Goal: Task Accomplishment & Management: Use online tool/utility

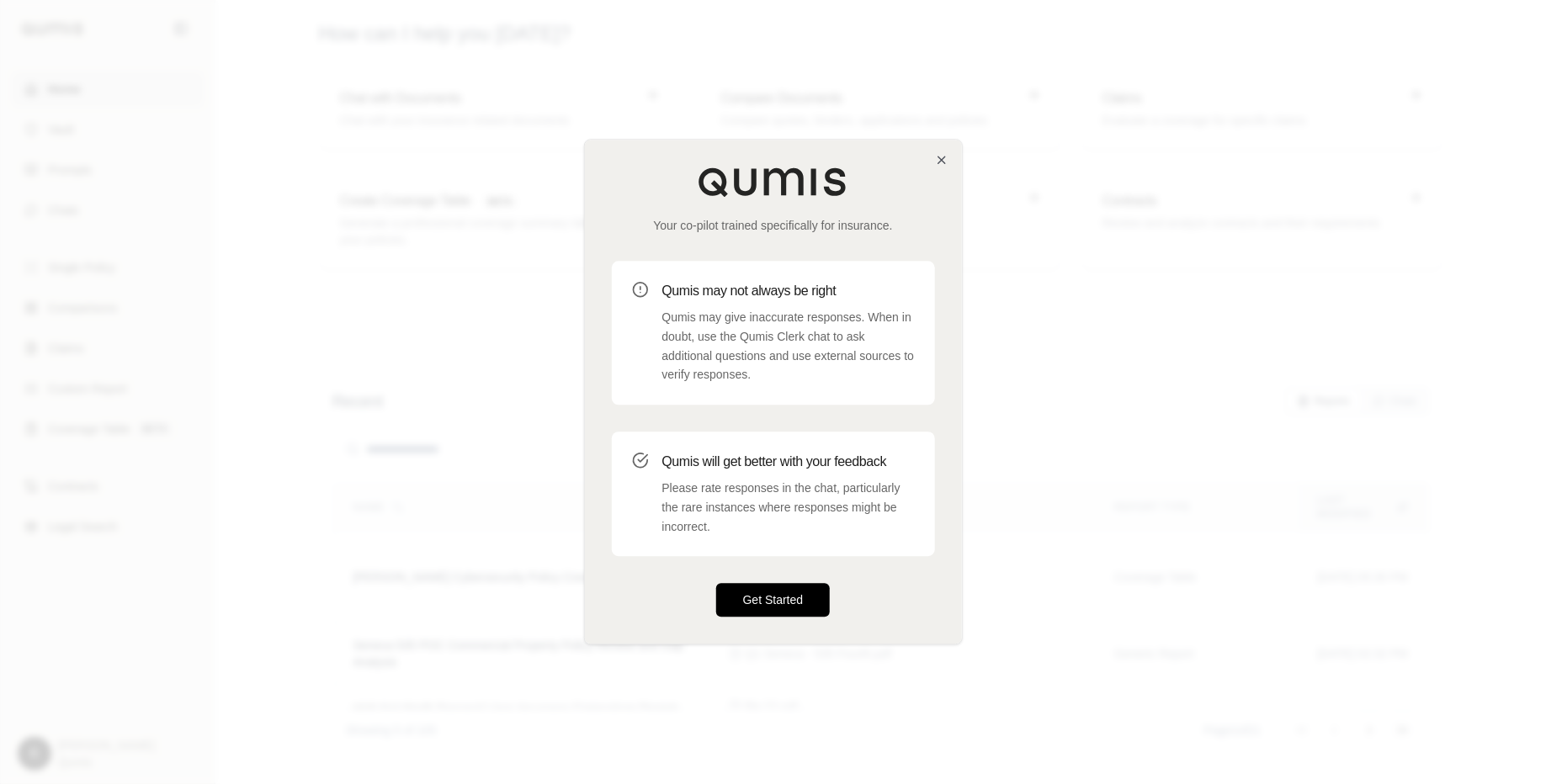
click at [780, 596] on button "Get Started" at bounding box center [773, 600] width 114 height 34
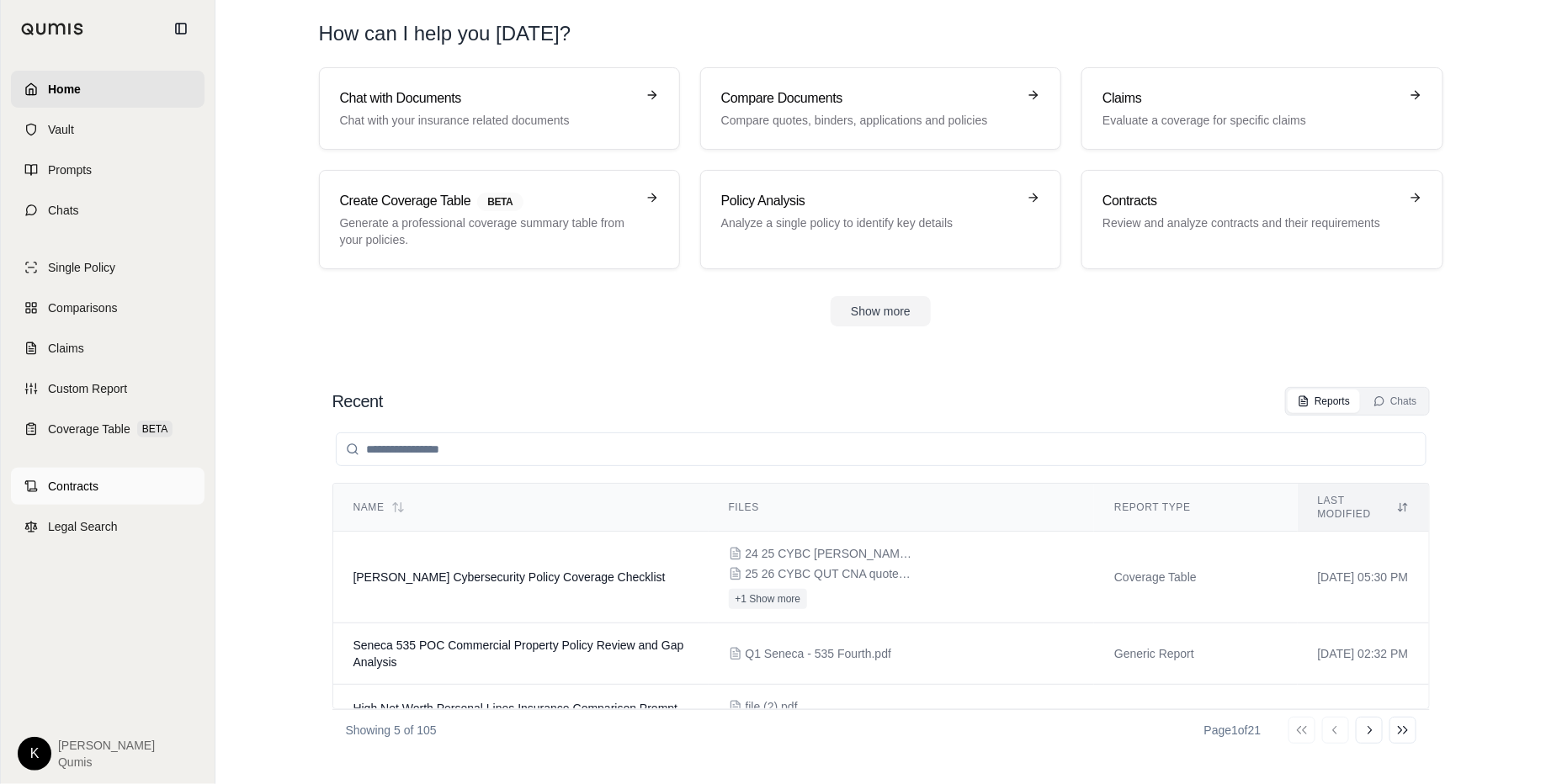
click at [114, 490] on link "Contracts" at bounding box center [108, 486] width 194 height 37
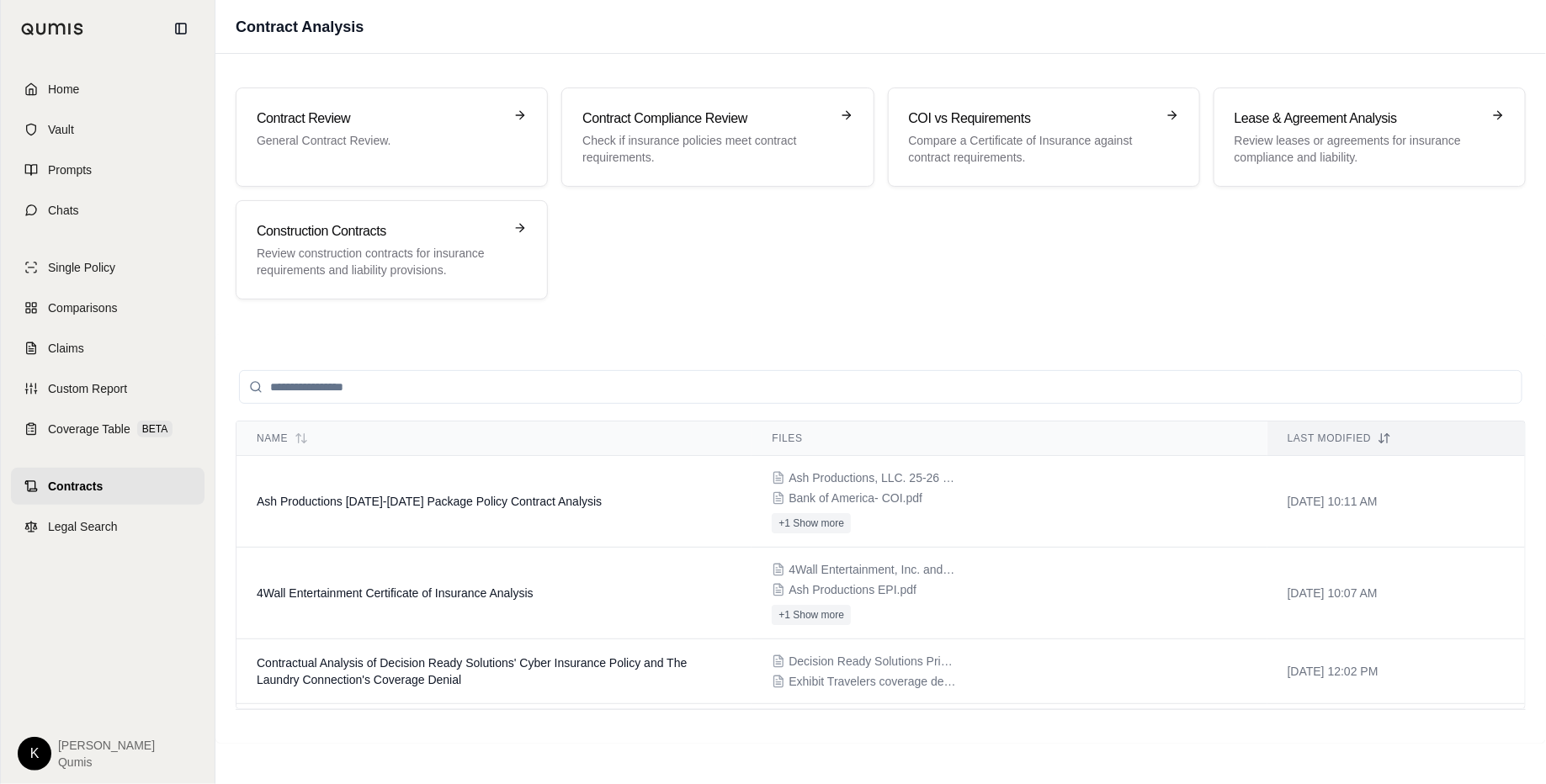
click at [792, 251] on div "Contract Review General Contract Review. Contract Compliance Review Check if in…" at bounding box center [880, 193] width 1290 height 212
click at [412, 512] on td "Ash Productions [DATE]-[DATE] Package Policy Contract Analysis" at bounding box center [494, 501] width 515 height 92
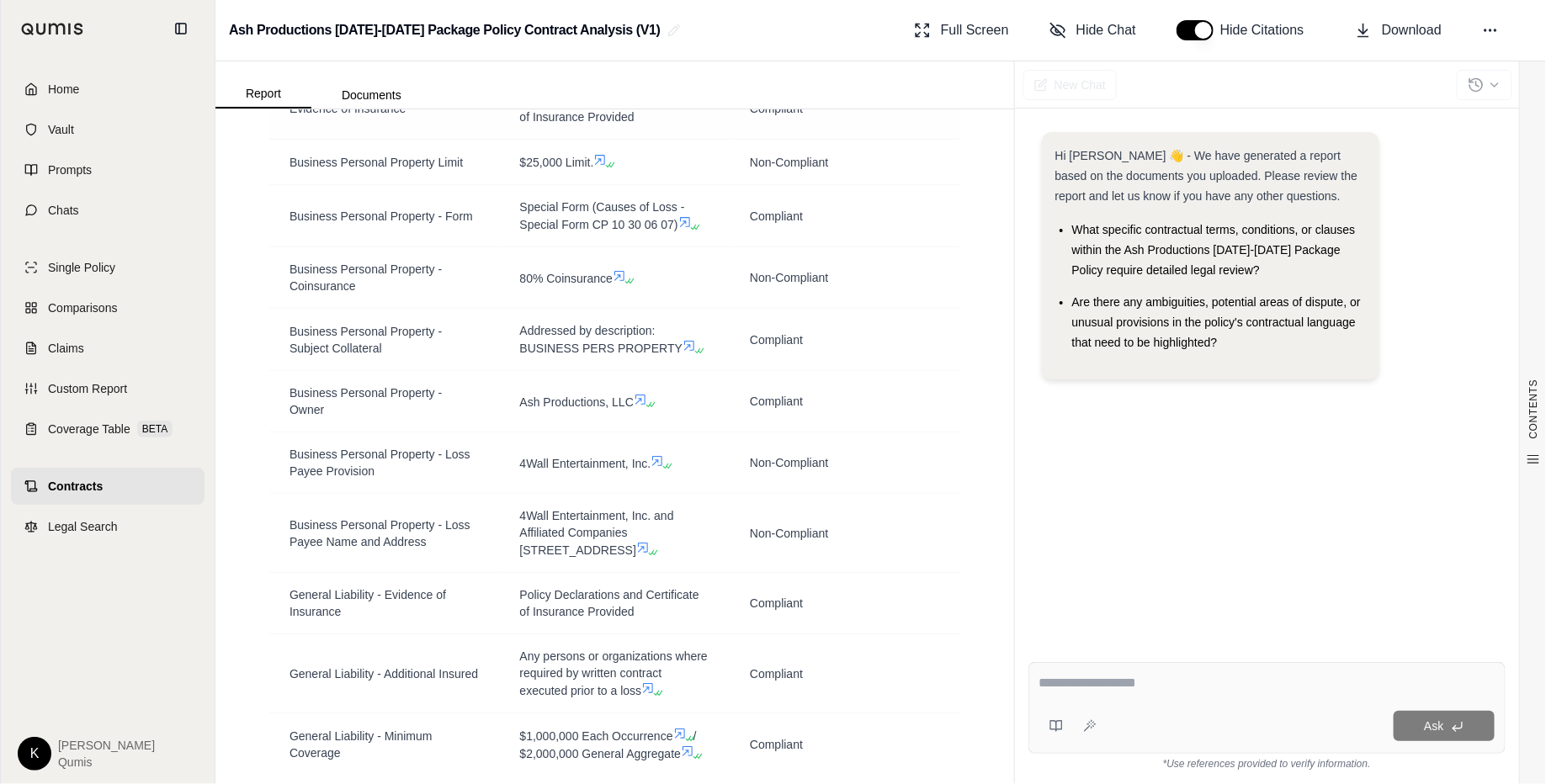
scroll to position [2277, 0]
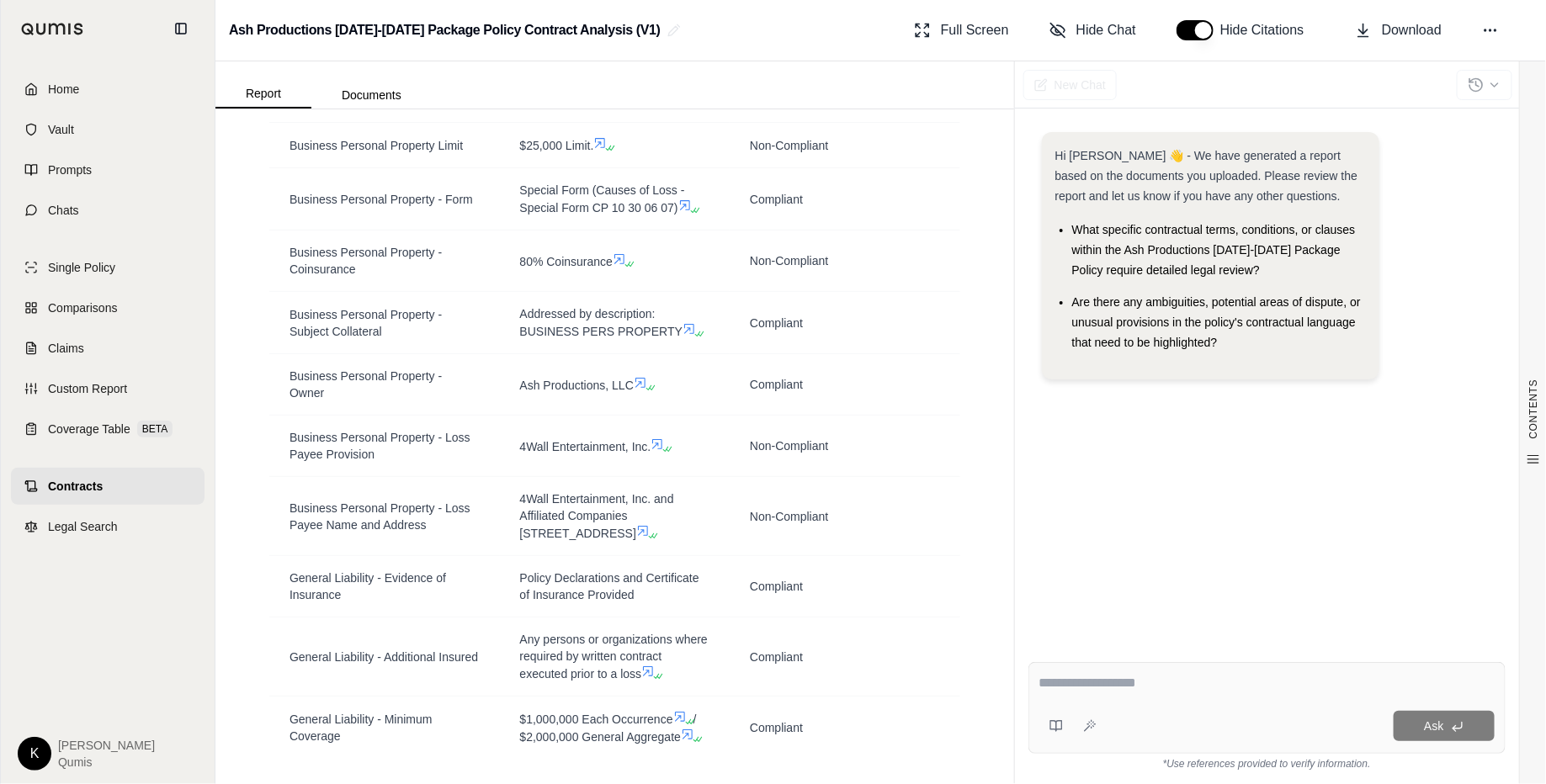
click at [86, 487] on span "Contracts" at bounding box center [74, 486] width 54 height 16
